Goal: Find specific page/section: Find specific page/section

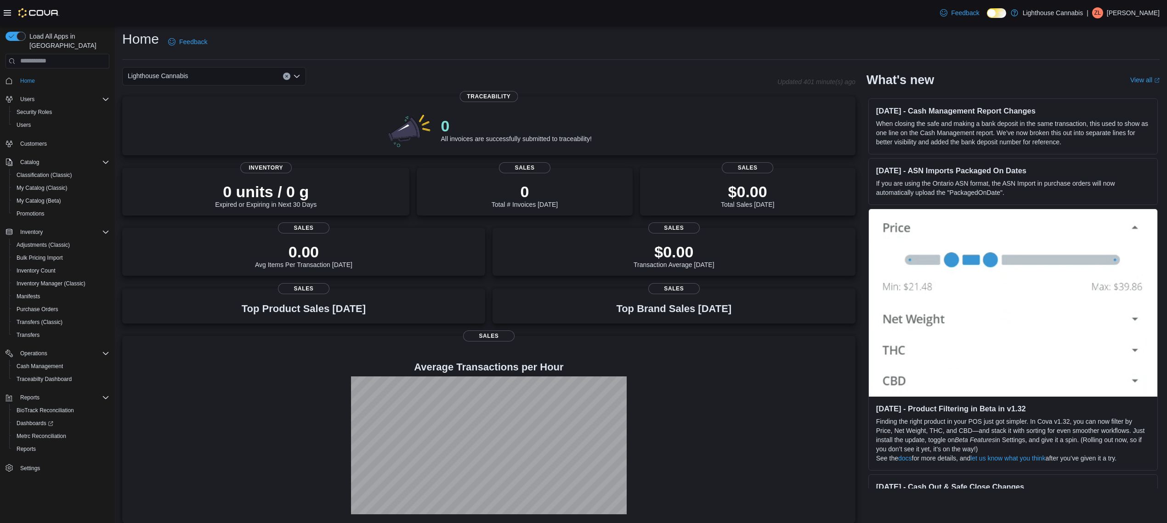
scroll to position [10, 0]
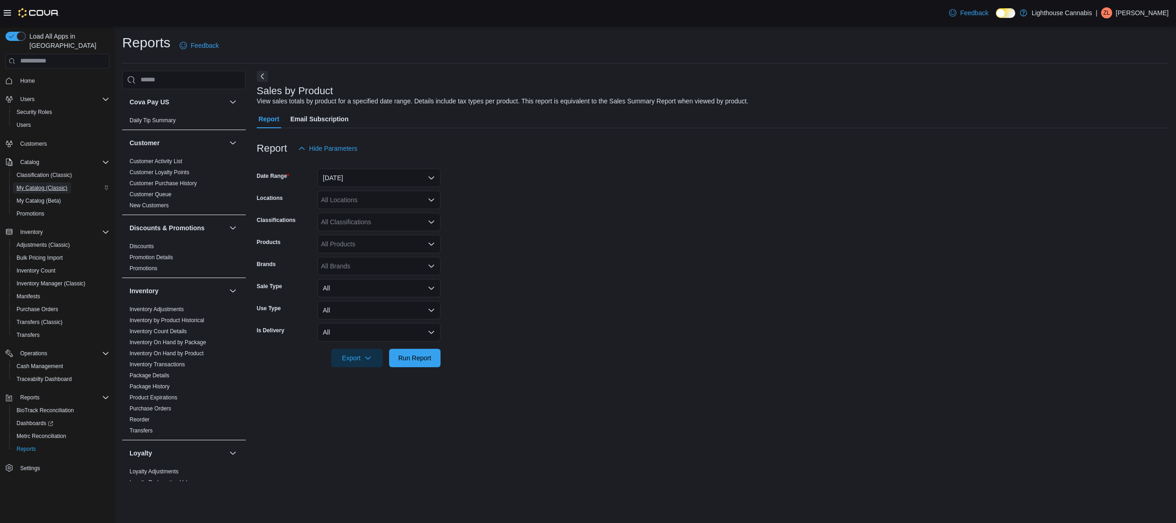
click at [47, 184] on span "My Catalog (Classic)" at bounding box center [42, 187] width 51 height 7
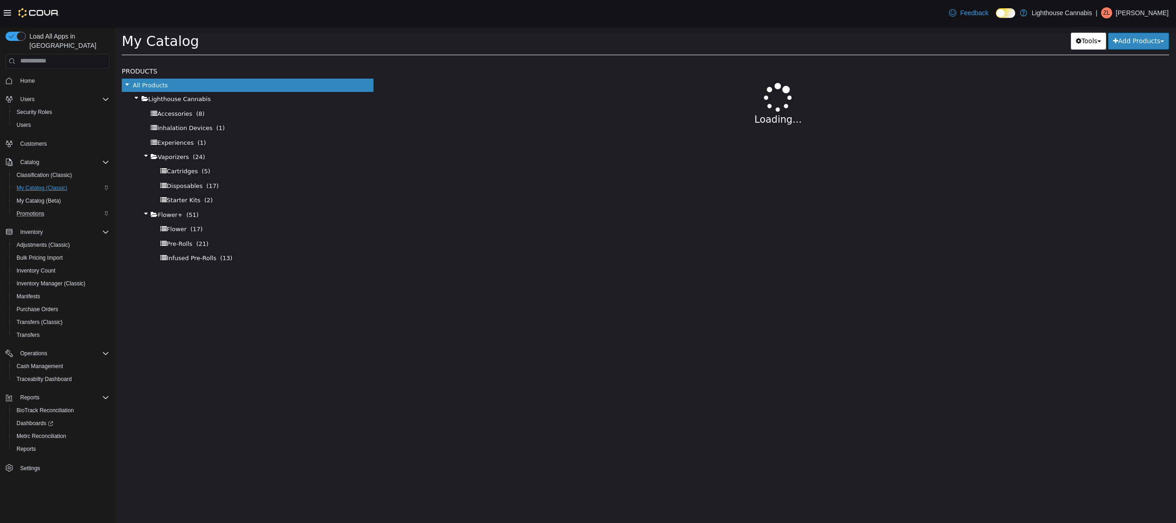
select select "**********"
